Goal: Navigation & Orientation: Understand site structure

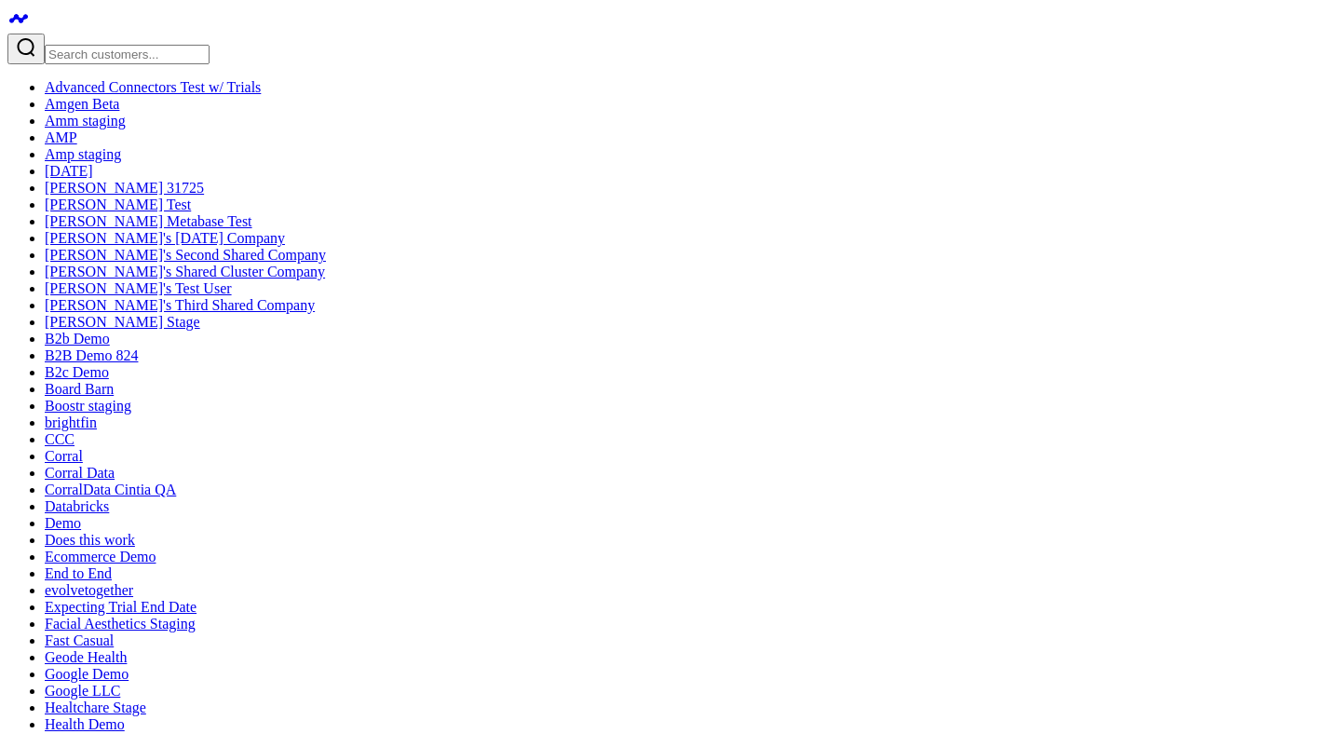
scroll to position [204, 0]
